Goal: Information Seeking & Learning: Check status

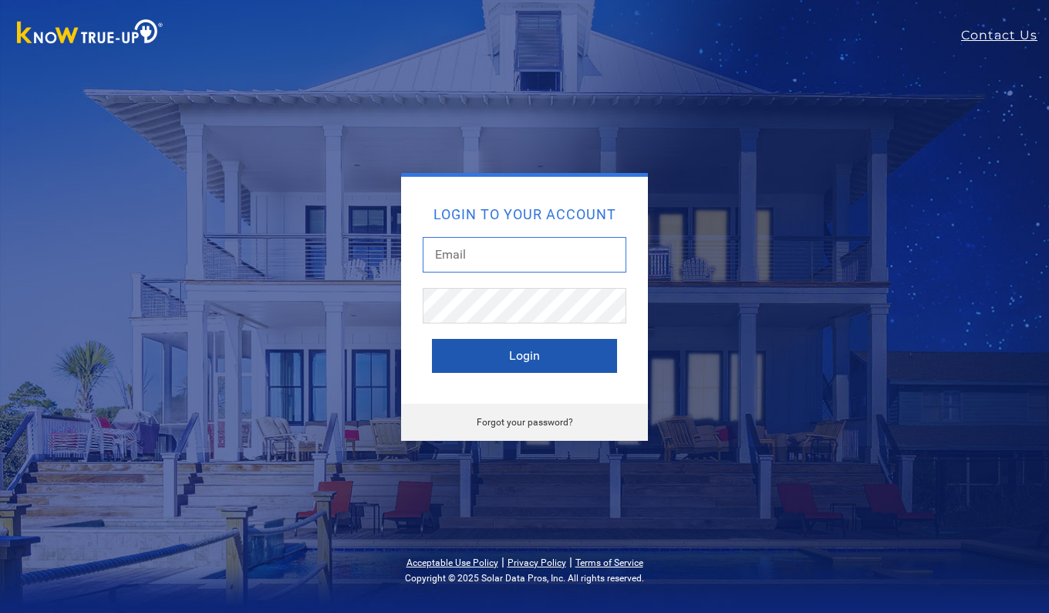
type input "[EMAIL_ADDRESS][DOMAIN_NAME]"
click at [525, 347] on button "Login" at bounding box center [524, 356] width 185 height 34
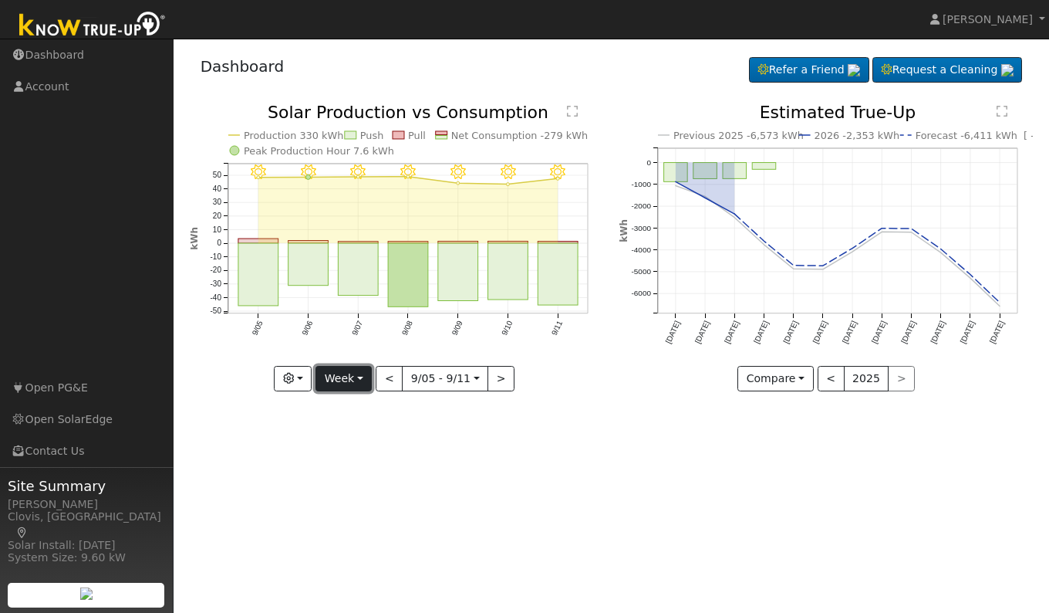
click at [349, 380] on button "Week" at bounding box center [344, 379] width 56 height 26
click at [348, 406] on link "Day" at bounding box center [369, 411] width 107 height 22
type input "[DATE]"
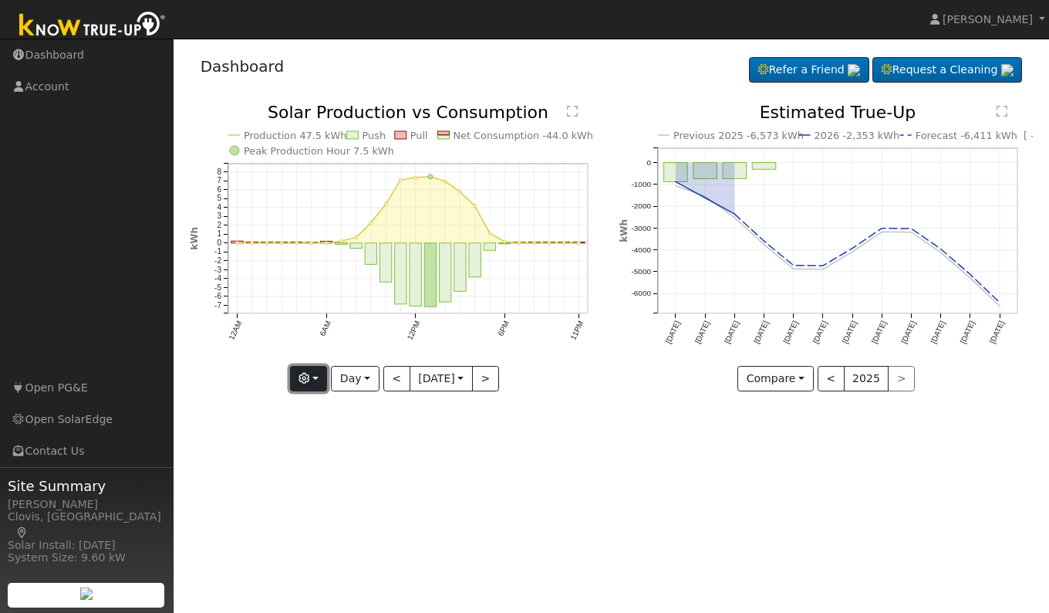
click at [309, 377] on button "button" at bounding box center [309, 379] width 38 height 26
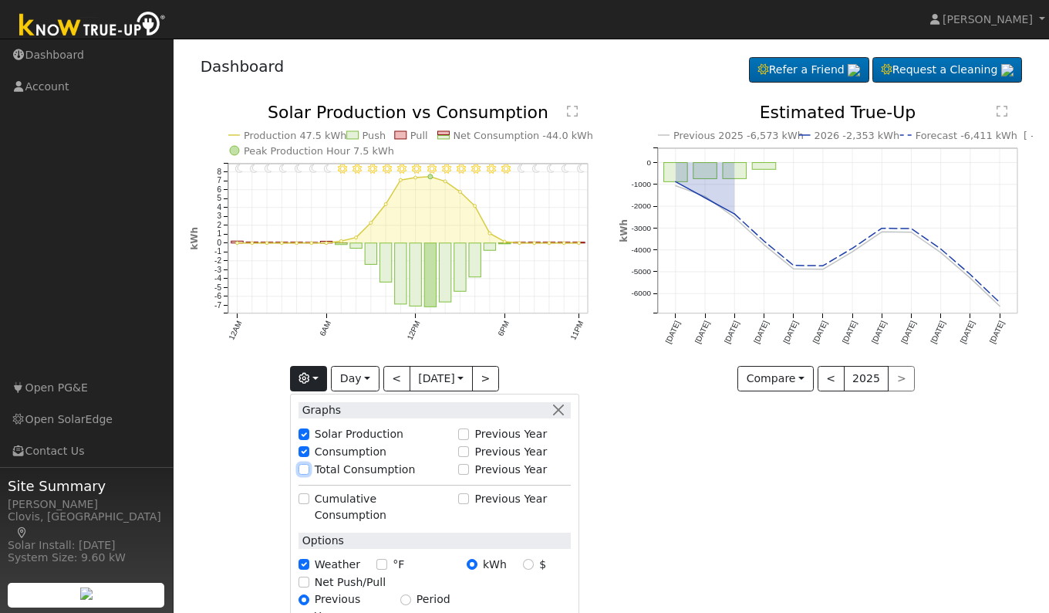
click at [304, 468] on input "Total Consumption" at bounding box center [304, 469] width 11 height 11
checkbox input "true"
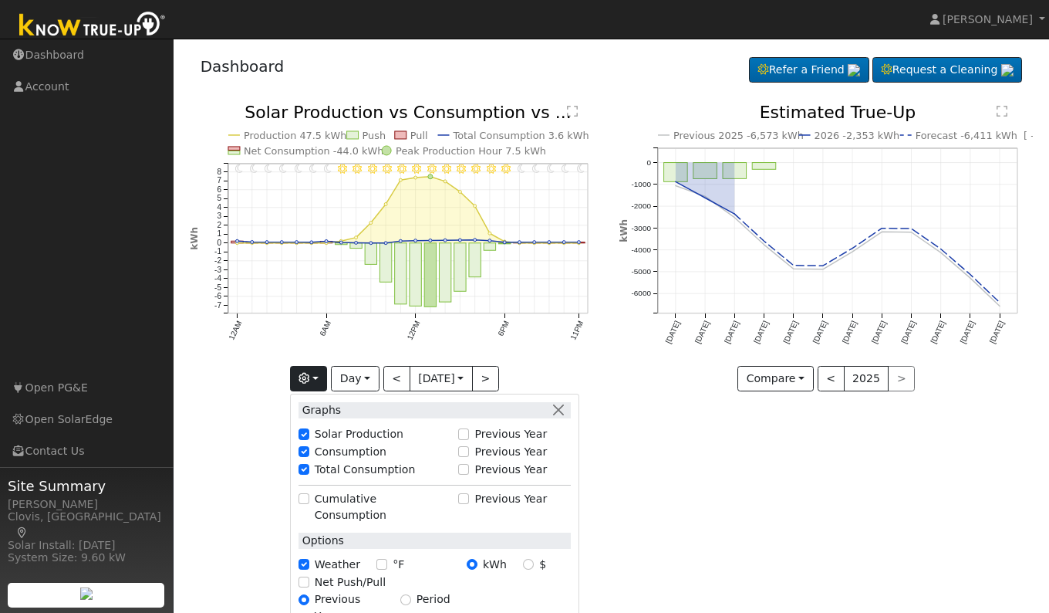
click at [669, 520] on div "User Profile First name Last name Email Email Notifications No Emails No Emails…" at bounding box center [612, 326] width 876 height 574
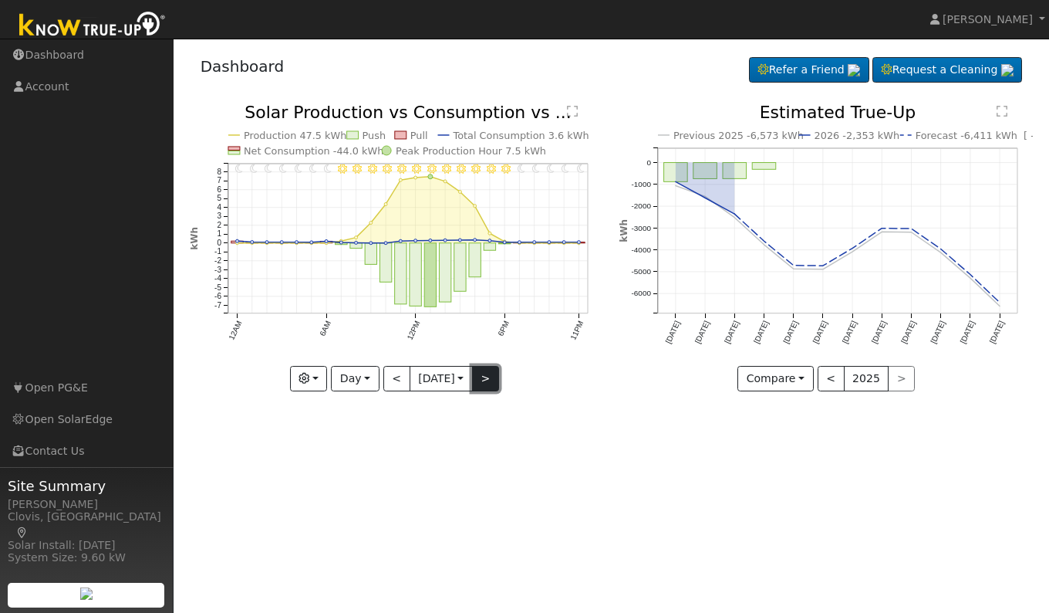
click at [488, 378] on button ">" at bounding box center [485, 379] width 27 height 26
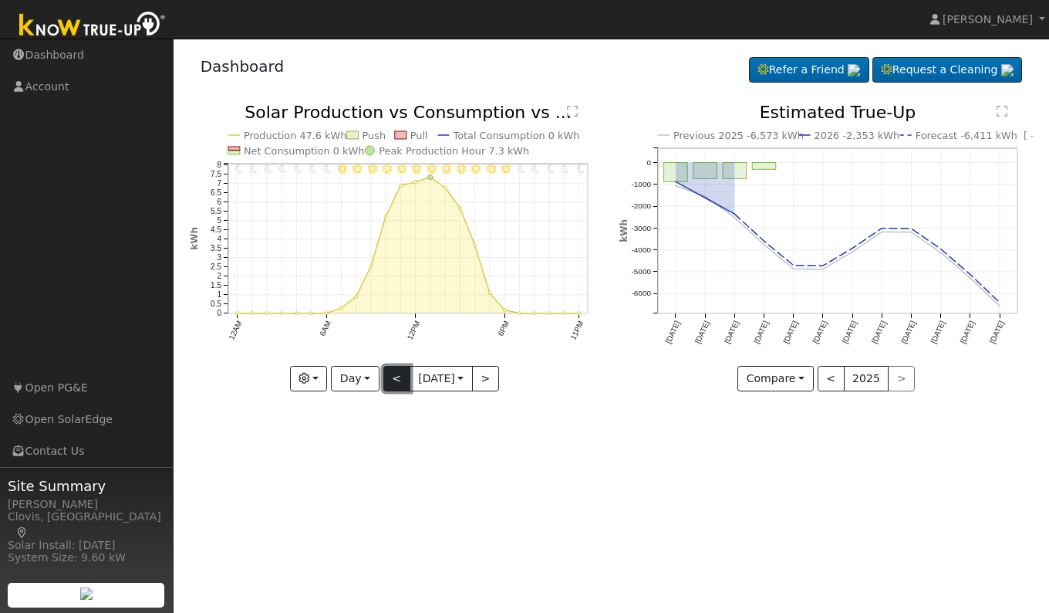
click at [397, 382] on button "<" at bounding box center [397, 379] width 27 height 26
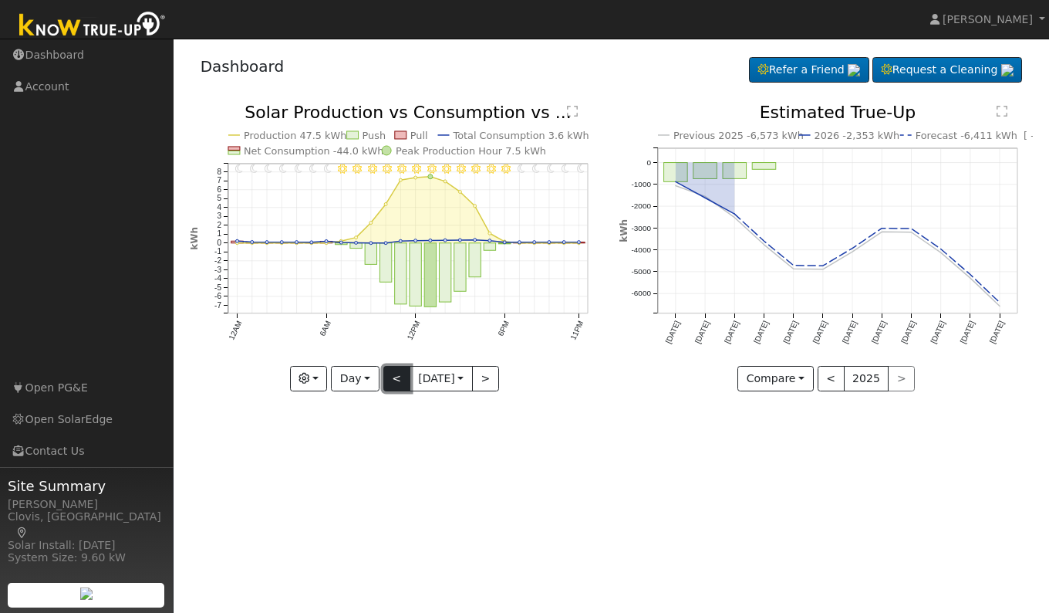
click at [390, 377] on button "<" at bounding box center [397, 379] width 27 height 26
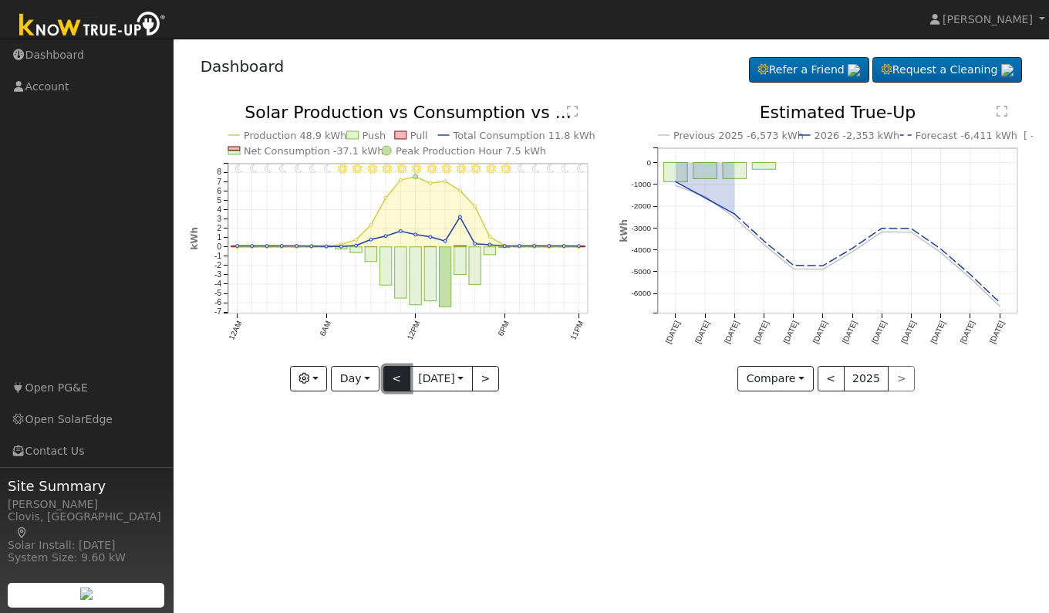
click at [390, 377] on button "<" at bounding box center [397, 379] width 27 height 26
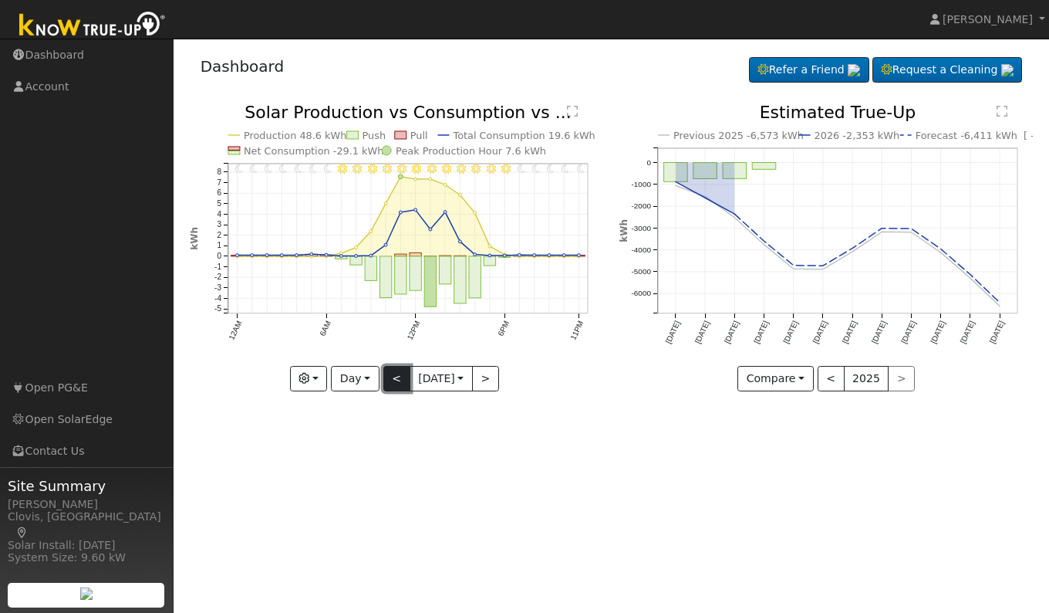
click at [390, 377] on button "<" at bounding box center [397, 379] width 27 height 26
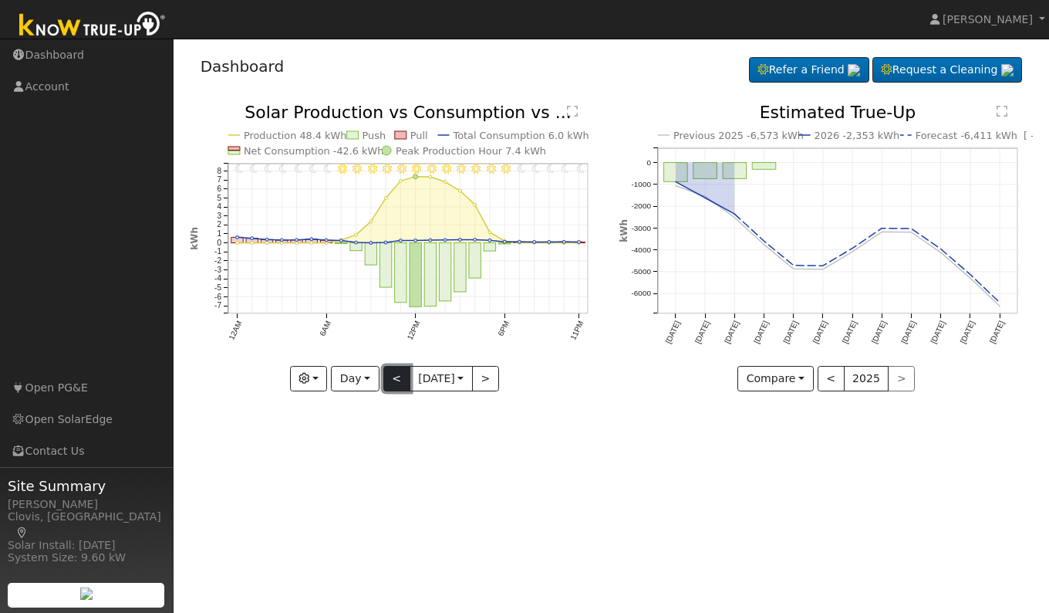
click at [390, 377] on button "<" at bounding box center [397, 379] width 27 height 26
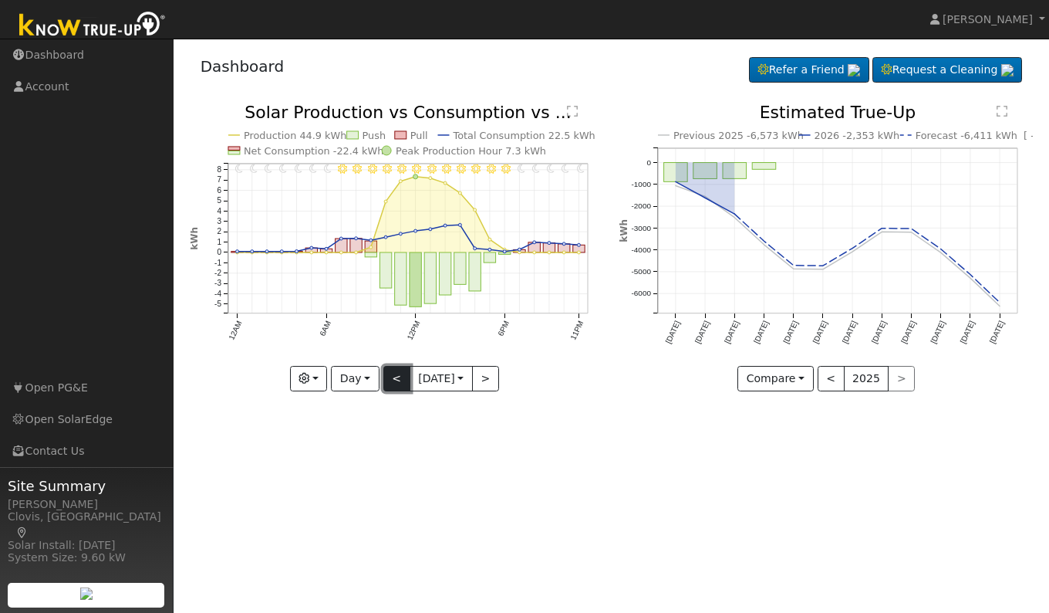
click at [390, 377] on button "<" at bounding box center [397, 379] width 27 height 26
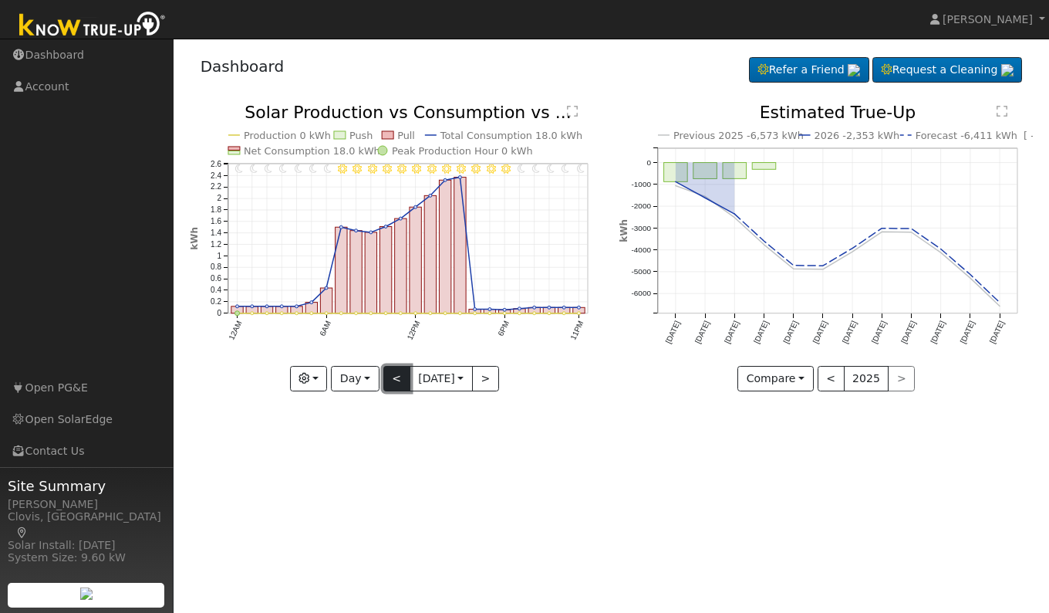
click at [390, 378] on button "<" at bounding box center [397, 379] width 27 height 26
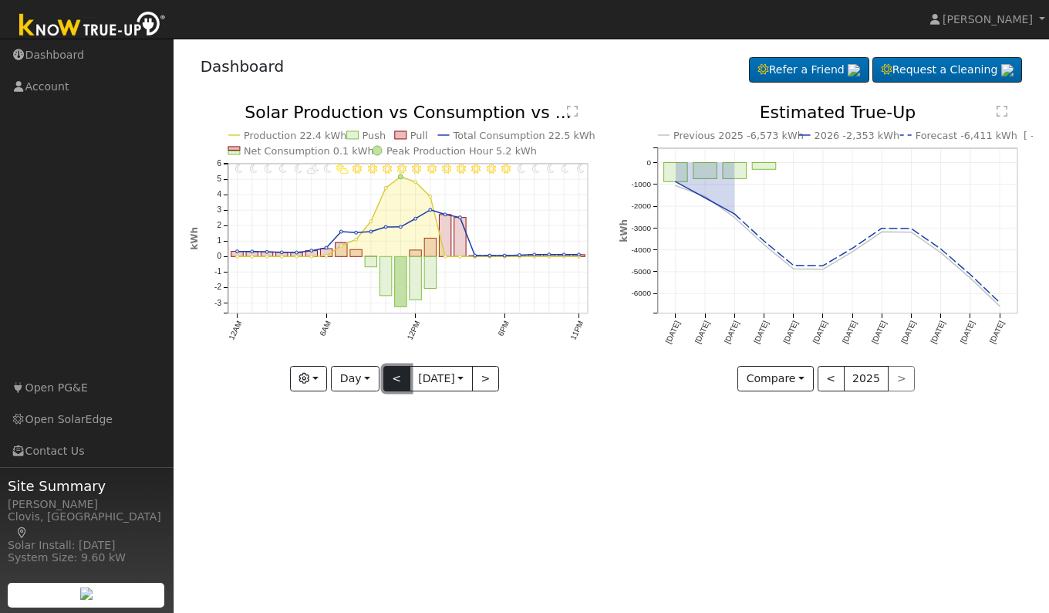
click at [390, 378] on button "<" at bounding box center [397, 379] width 27 height 26
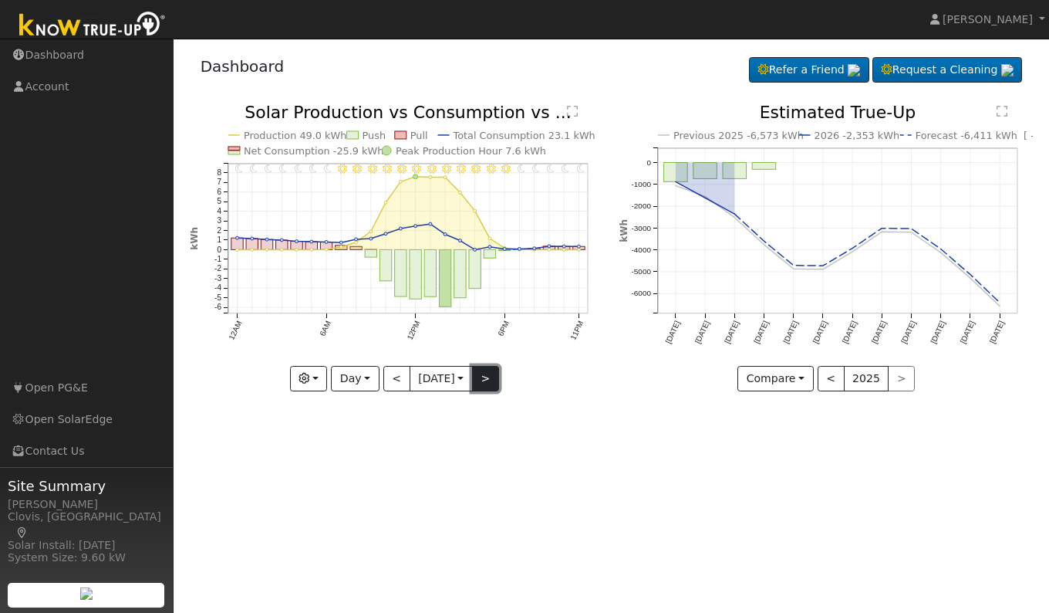
click at [490, 380] on button ">" at bounding box center [485, 379] width 27 height 26
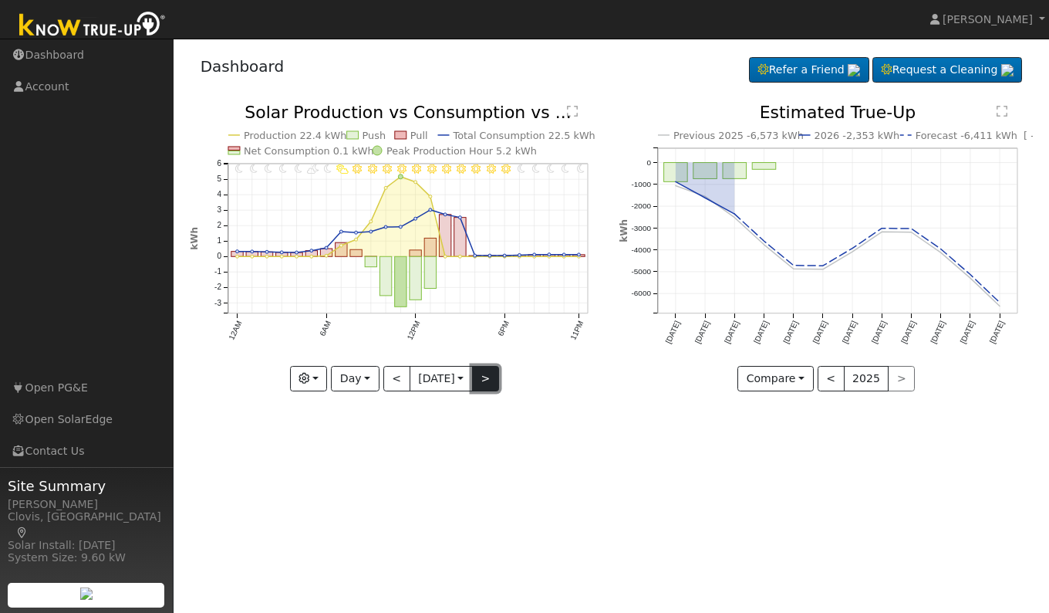
click at [490, 380] on button ">" at bounding box center [485, 379] width 27 height 26
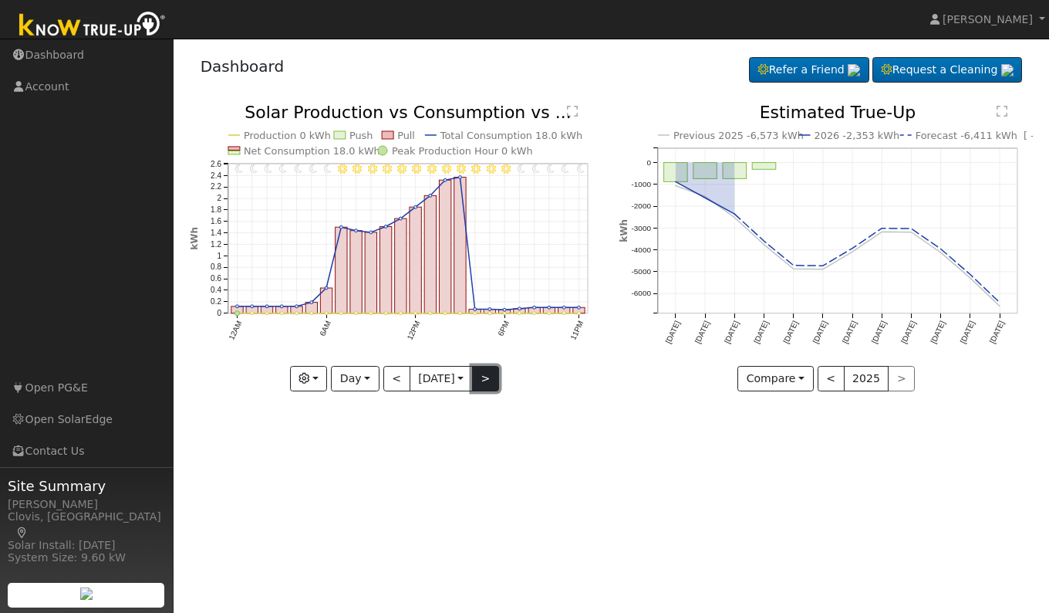
click at [490, 380] on button ">" at bounding box center [485, 379] width 27 height 26
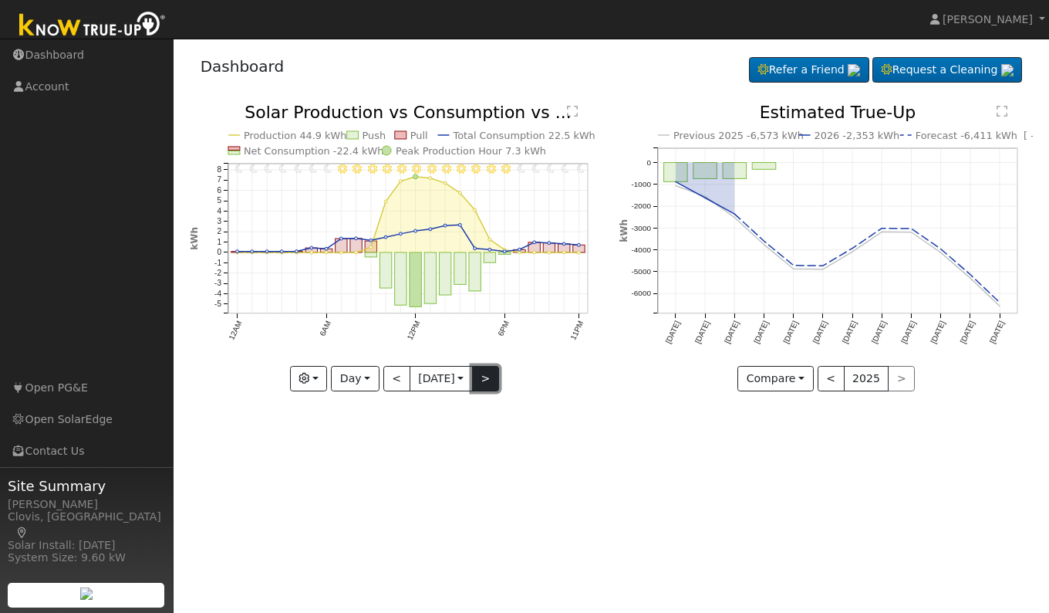
click at [490, 380] on button ">" at bounding box center [485, 379] width 27 height 26
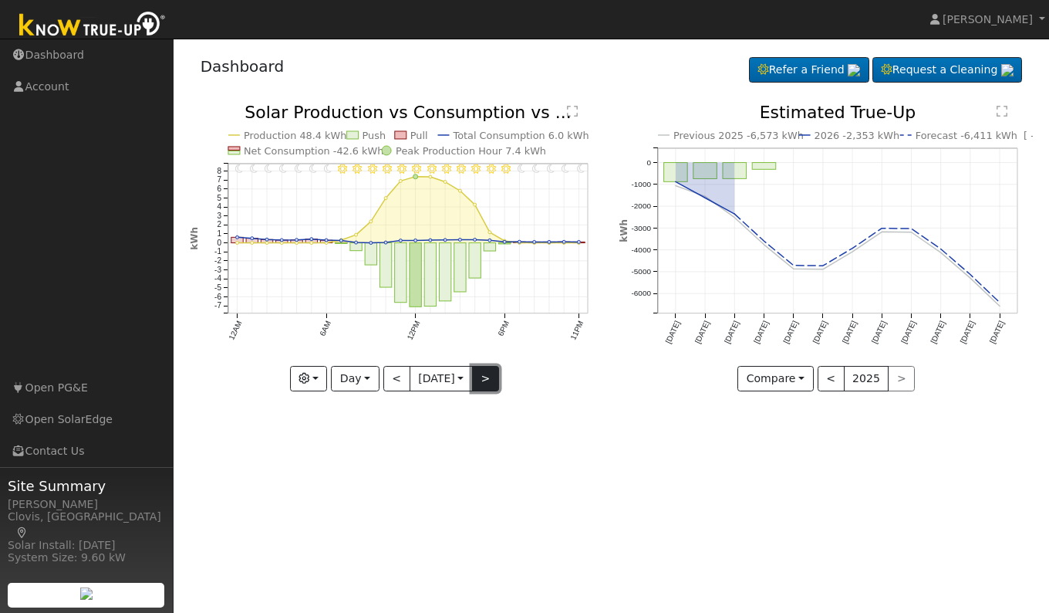
click at [490, 380] on button ">" at bounding box center [485, 379] width 27 height 26
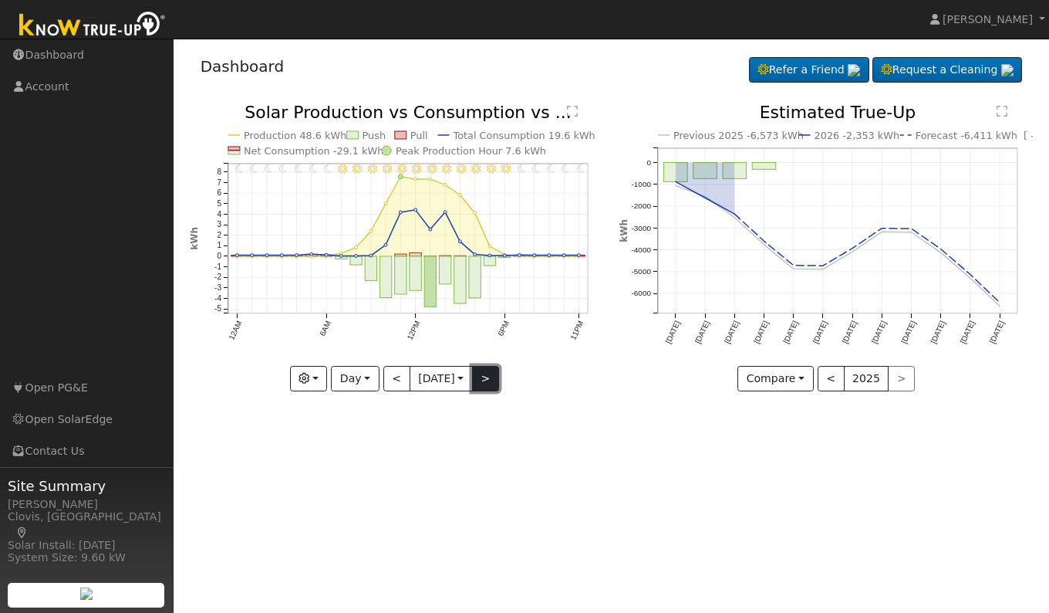
click at [490, 380] on button ">" at bounding box center [485, 379] width 27 height 26
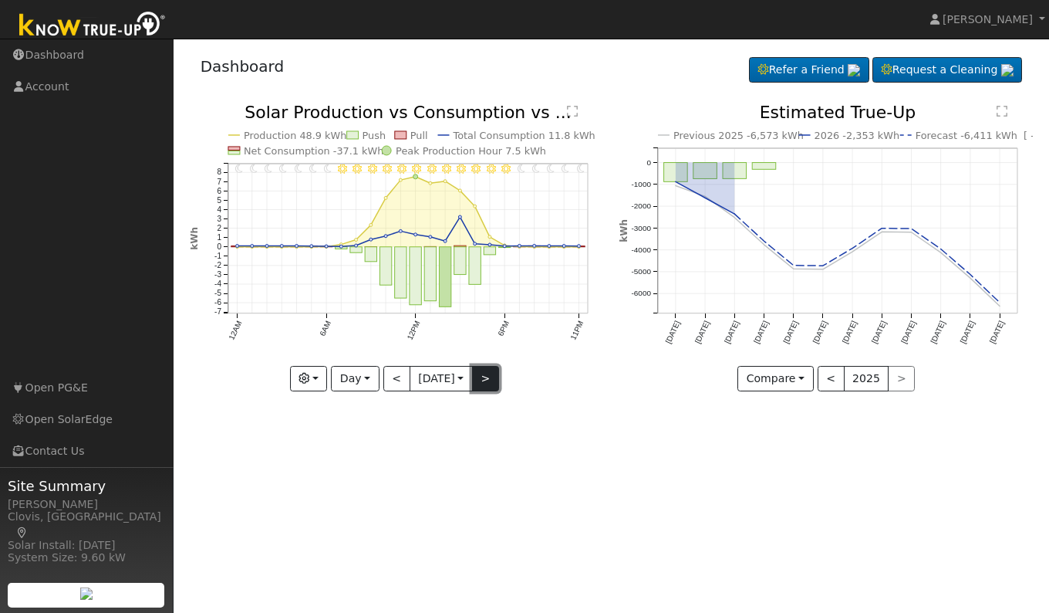
click at [490, 380] on button ">" at bounding box center [485, 379] width 27 height 26
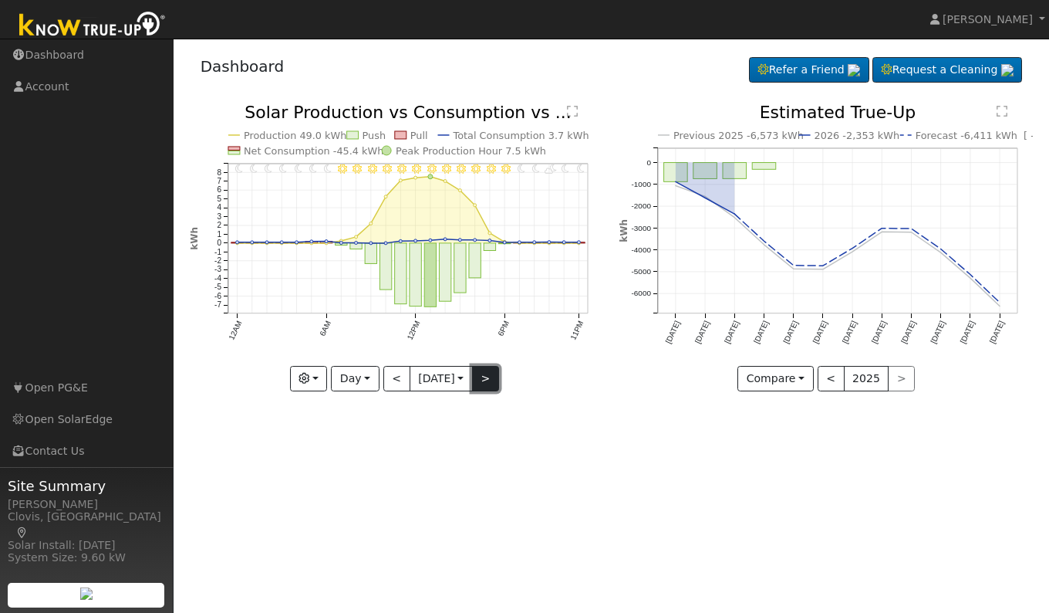
click at [490, 380] on button ">" at bounding box center [485, 379] width 27 height 26
click at [488, 381] on button ">" at bounding box center [485, 379] width 27 height 26
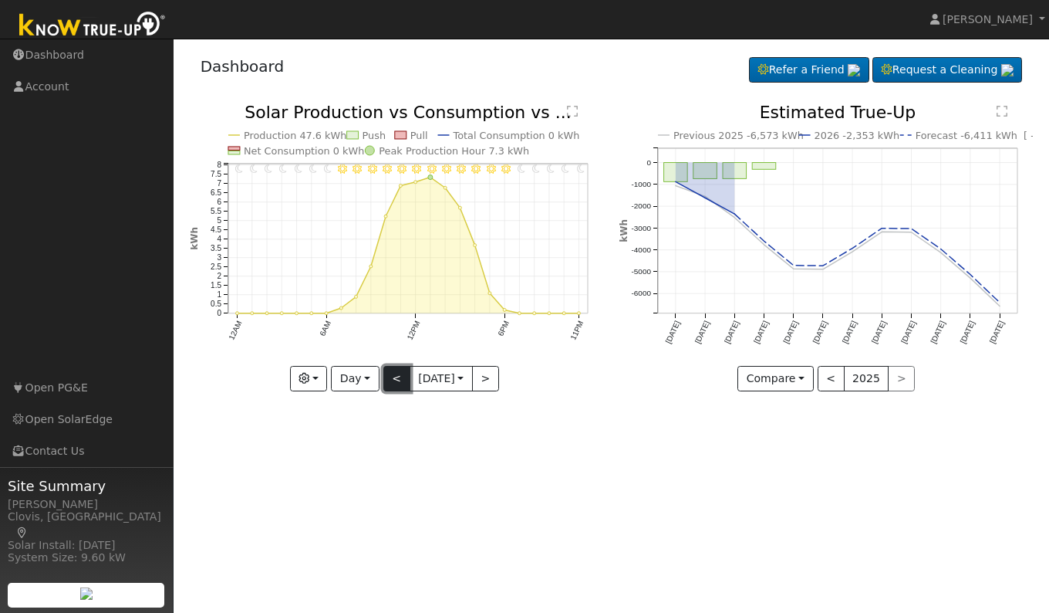
click at [394, 378] on button "<" at bounding box center [397, 379] width 27 height 26
type input "[DATE]"
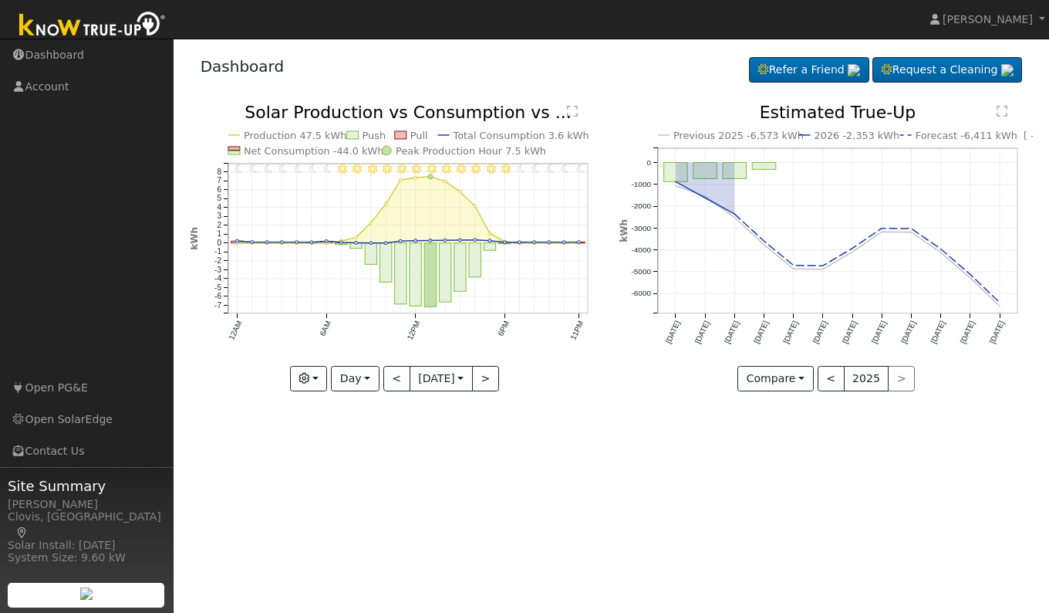
click at [575, 113] on text "" at bounding box center [572, 111] width 11 height 12
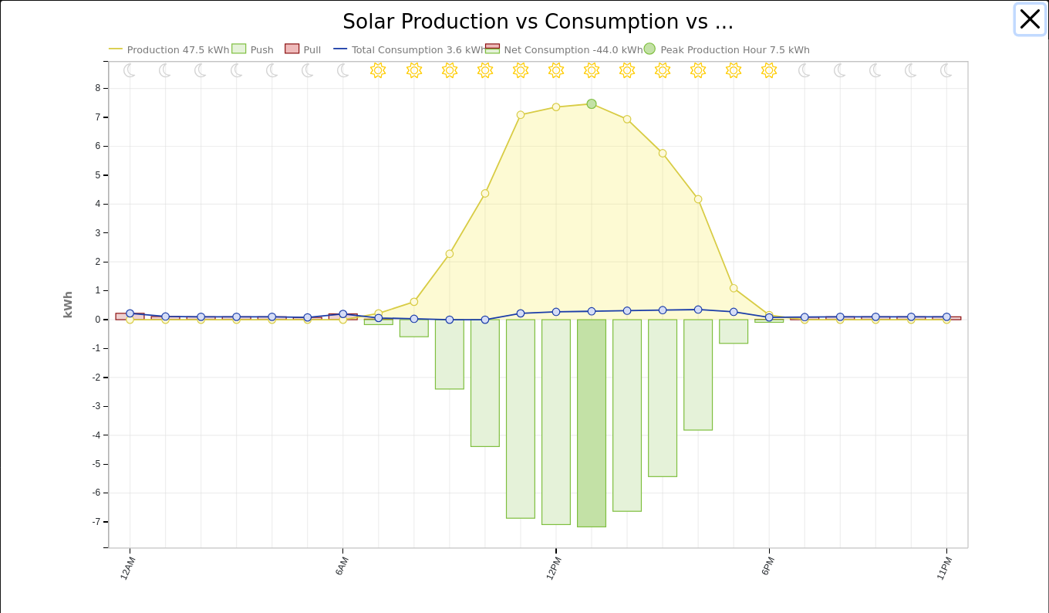
click at [1016, 21] on button "button" at bounding box center [1030, 19] width 29 height 29
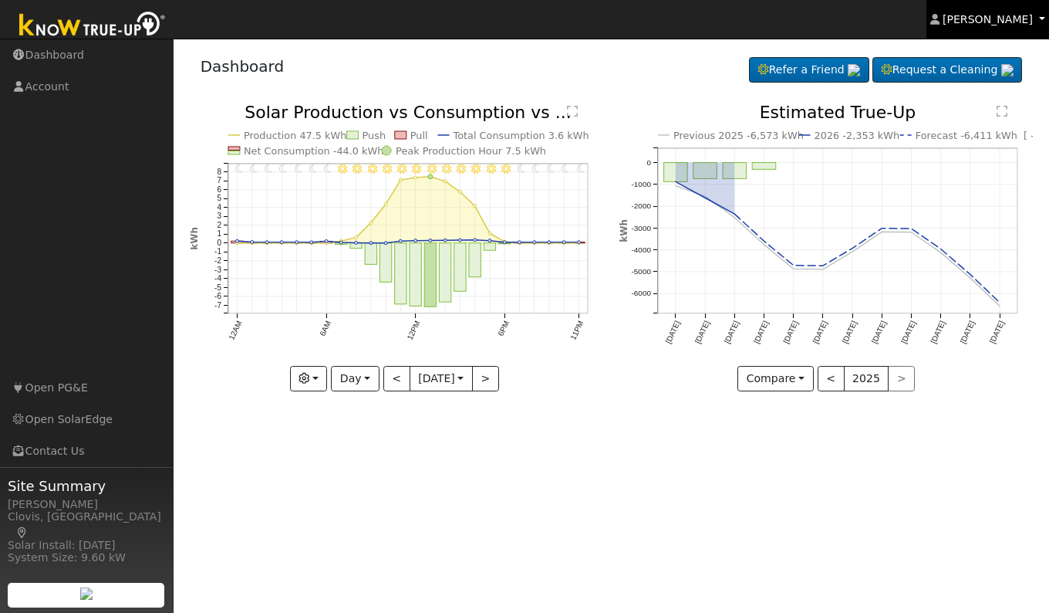
click at [1011, 22] on span "[PERSON_NAME]" at bounding box center [988, 19] width 90 height 12
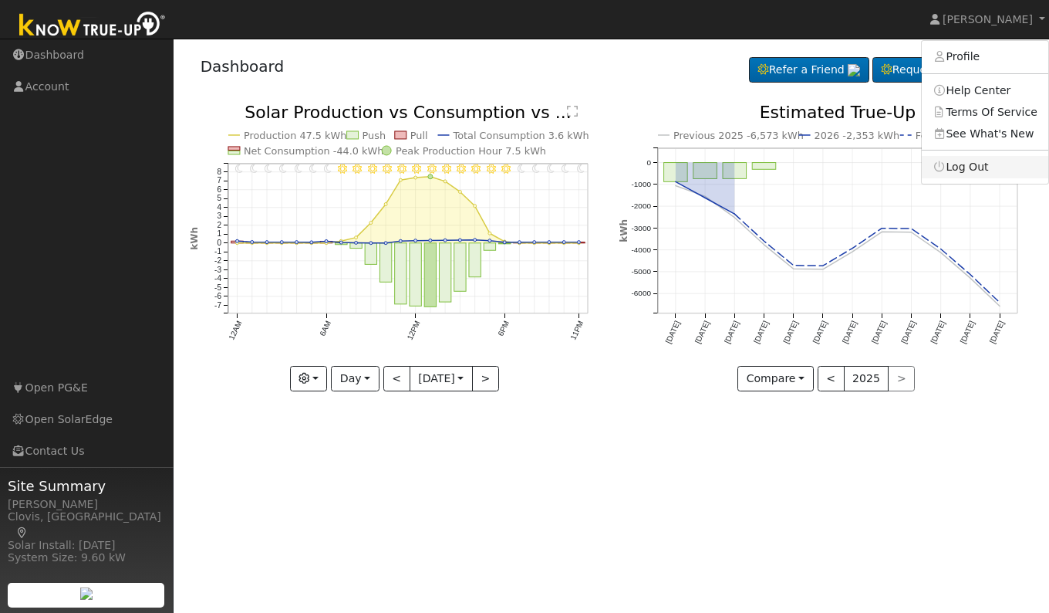
click at [968, 169] on link "Log Out" at bounding box center [985, 167] width 127 height 22
